Goal: Information Seeking & Learning: Find specific fact

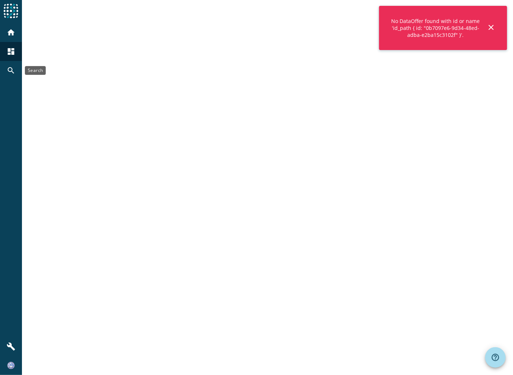
click at [6, 70] on div "search" at bounding box center [10, 70] width 19 height 19
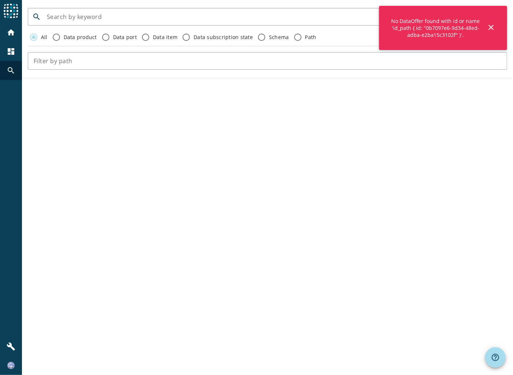
click at [484, 29] on div "No DataOffer found with id or name 'id_path { id: "0b7097e6-9d34-48ed-adba-e2ba…" at bounding box center [443, 28] width 128 height 44
click at [488, 29] on mat-icon "close" at bounding box center [490, 27] width 9 height 9
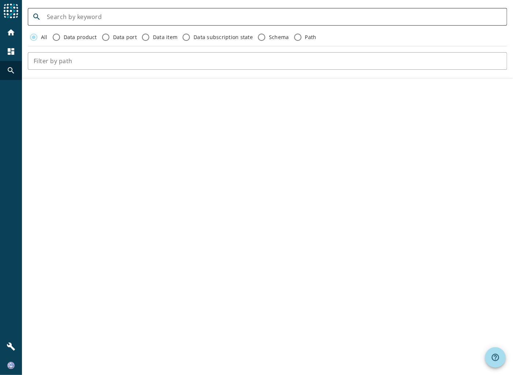
click at [117, 17] on input at bounding box center [274, 16] width 454 height 9
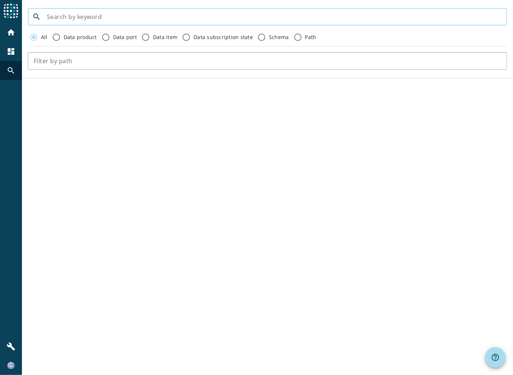
paste input "vvn-vrsvereinbarung-infobj-vrsvereinbarung-v2_stage_-value.avsc"
drag, startPoint x: 185, startPoint y: 15, endPoint x: 289, endPoint y: 19, distance: 104.6
click at [289, 19] on input "vvn-vrsvereinbarung-infobj-vrsvereinbarung-v2_stage_-value.avsc" at bounding box center [274, 16] width 454 height 9
type input "vvn-vrsvereinbarung-infobj-vrsvereinbarung-v2"
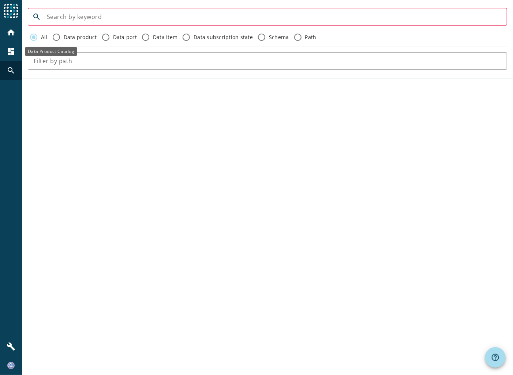
click at [13, 52] on mat-icon "dashboard" at bounding box center [11, 51] width 9 height 9
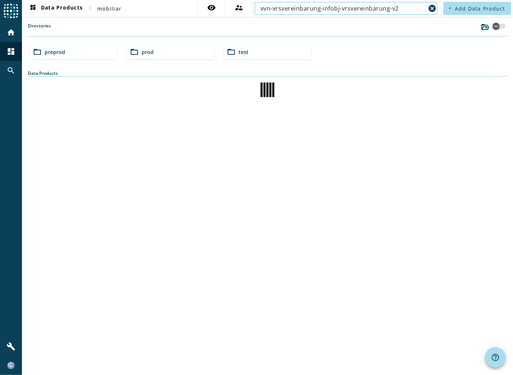
type input "vvn-vrsvereinbarung-infobj-vrsvereinbarung-v2"
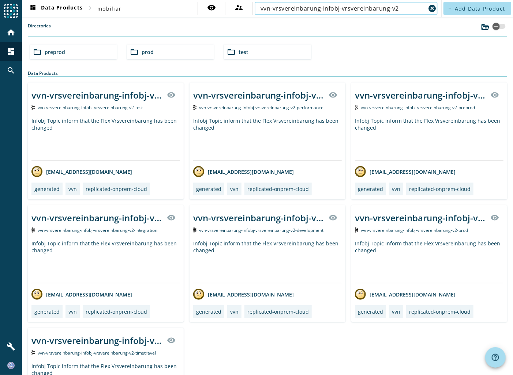
click at [421, 102] on div "vvn-vrsvereinbarung-infobj-vrsvereinbarung-v2-_stage_ visibility" at bounding box center [429, 95] width 148 height 18
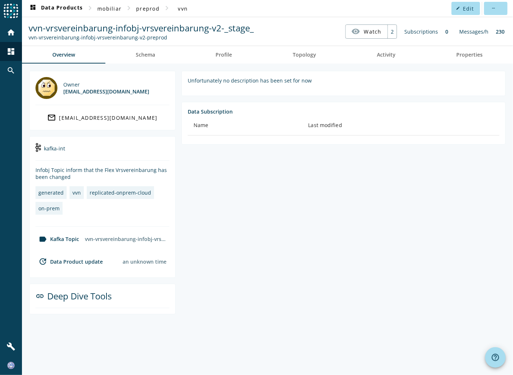
drag, startPoint x: 164, startPoint y: 58, endPoint x: 162, endPoint y: 68, distance: 9.3
click at [164, 58] on link "Schema" at bounding box center [145, 55] width 80 height 18
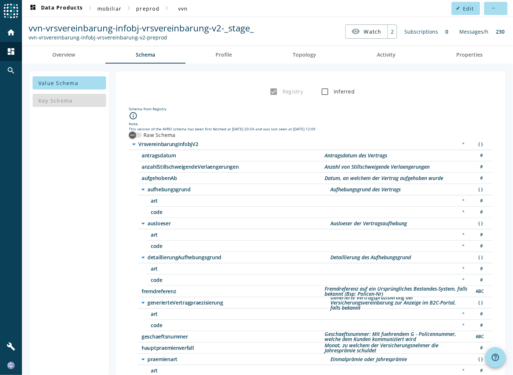
drag, startPoint x: 163, startPoint y: 180, endPoint x: 140, endPoint y: 180, distance: 22.3
click at [141, 180] on span "aufgehobenAb" at bounding box center [232, 178] width 183 height 5
